Goal: Transaction & Acquisition: Purchase product/service

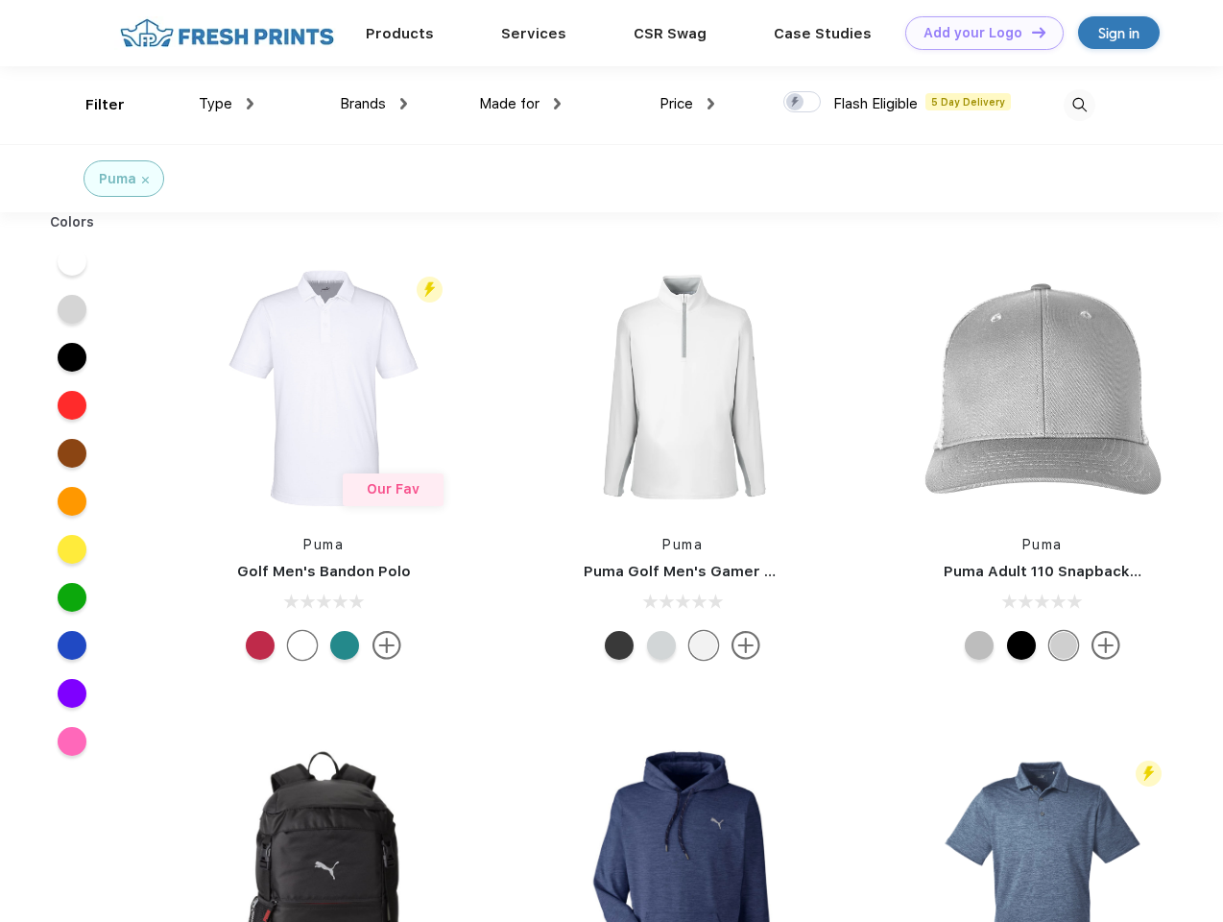
scroll to position [1, 0]
click at [977, 33] on link "Add your Logo Design Tool" at bounding box center [984, 33] width 158 height 34
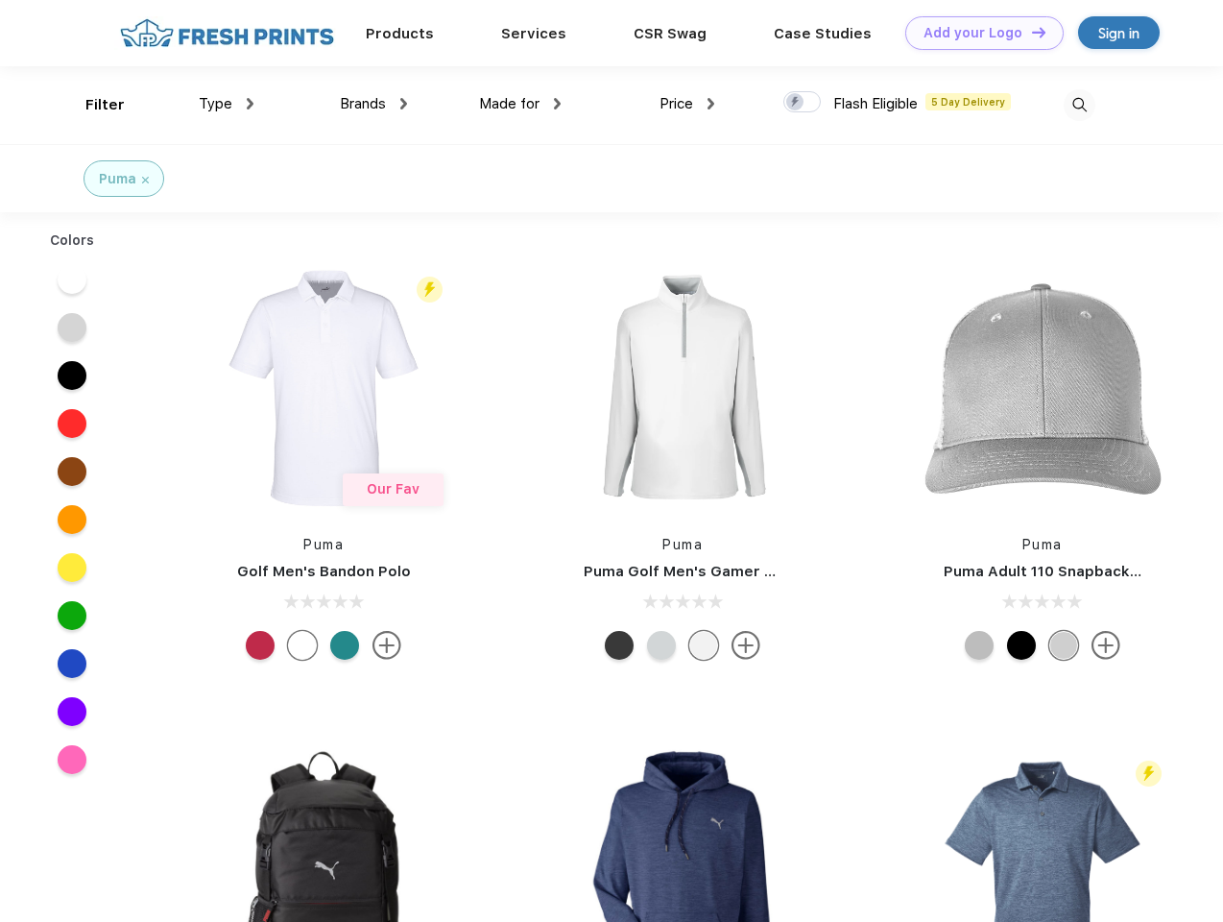
click at [0, 0] on div "Design Tool" at bounding box center [0, 0] width 0 height 0
click at [1030, 32] on link "Add your Logo Design Tool" at bounding box center [984, 33] width 158 height 34
click at [92, 105] on div "Filter" at bounding box center [104, 105] width 39 height 22
click at [227, 104] on span "Type" at bounding box center [216, 103] width 34 height 17
click at [374, 104] on span "Brands" at bounding box center [363, 103] width 46 height 17
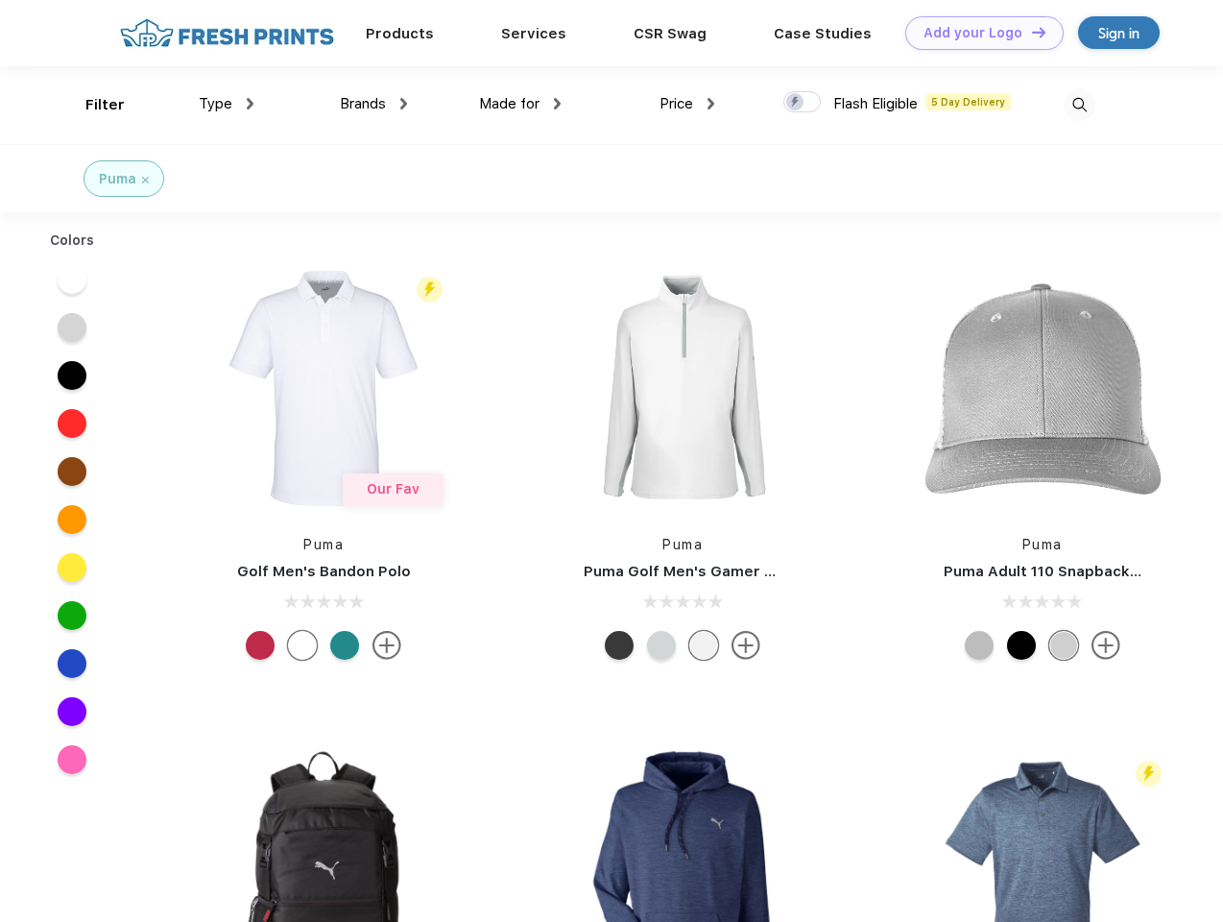
click at [520, 104] on span "Made for" at bounding box center [509, 103] width 60 height 17
click at [688, 104] on span "Price" at bounding box center [677, 103] width 34 height 17
click at [803, 103] on div at bounding box center [802, 101] width 37 height 21
click at [796, 103] on input "checkbox" at bounding box center [790, 96] width 12 height 12
click at [1079, 105] on img at bounding box center [1080, 105] width 32 height 32
